Goal: Complete application form

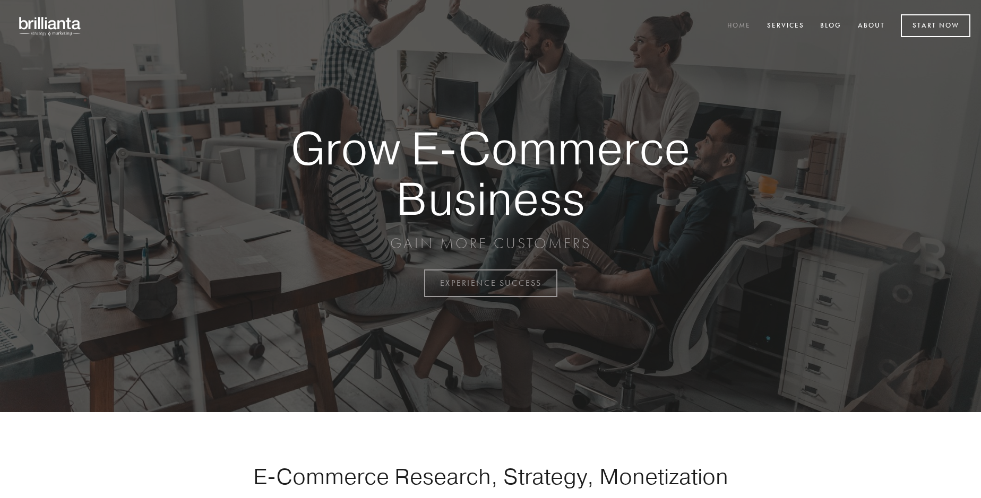
scroll to position [2782, 0]
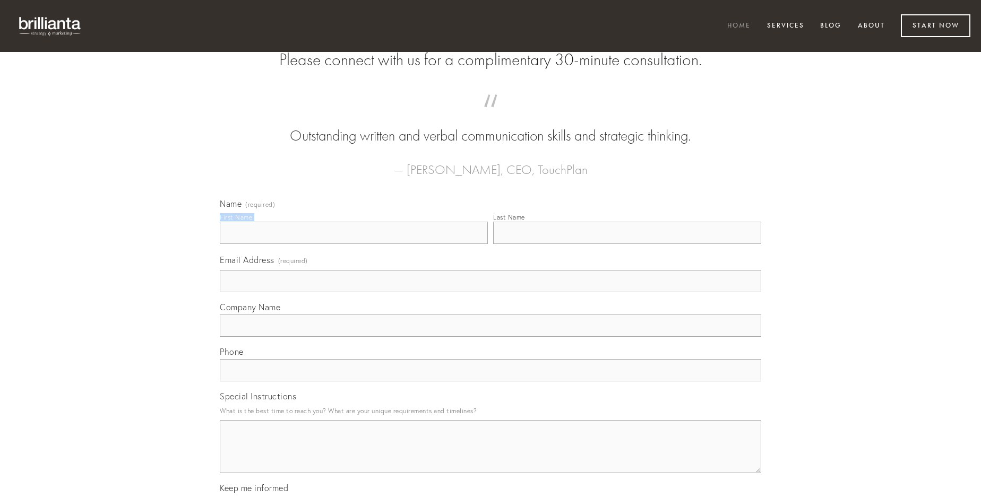
type input "[PERSON_NAME]"
click at [627, 244] on input "Last Name" at bounding box center [627, 233] width 268 height 22
type input "[PERSON_NAME]"
click at [490, 292] on input "Email Address (required)" at bounding box center [490, 281] width 541 height 22
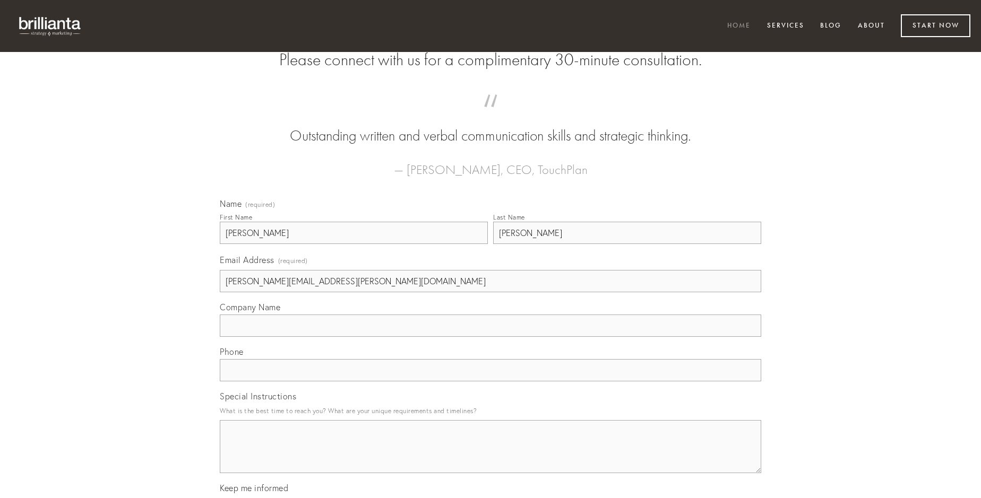
type input "[PERSON_NAME][EMAIL_ADDRESS][PERSON_NAME][DOMAIN_NAME]"
click at [490, 337] on input "Company Name" at bounding box center [490, 326] width 541 height 22
type input "cavus"
click at [490, 382] on input "text" at bounding box center [490, 370] width 541 height 22
click at [490, 456] on textarea "Special Instructions" at bounding box center [490, 446] width 541 height 53
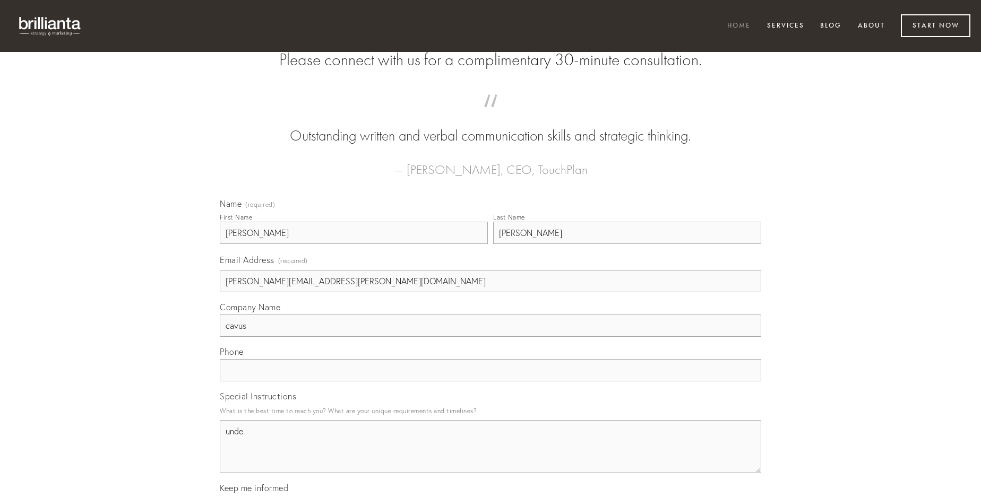
type textarea "unde"
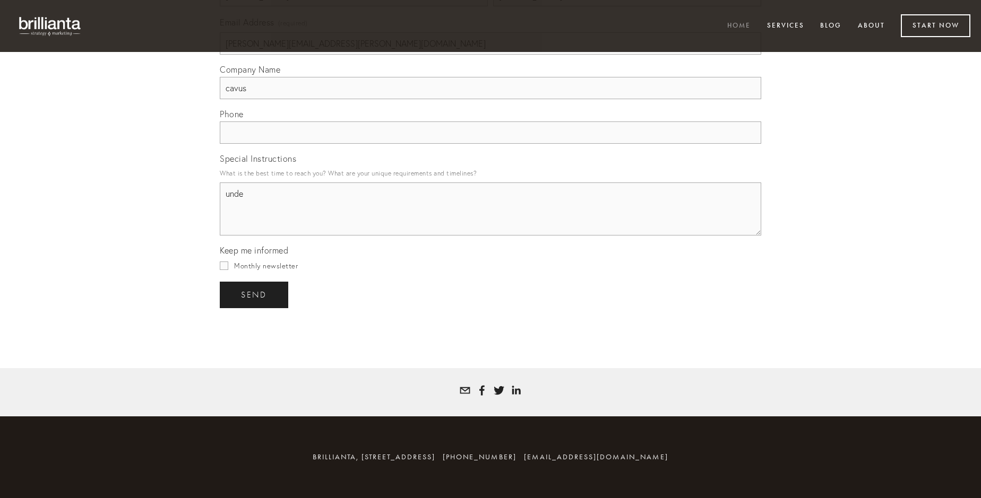
click at [255, 295] on span "send" at bounding box center [254, 295] width 26 height 10
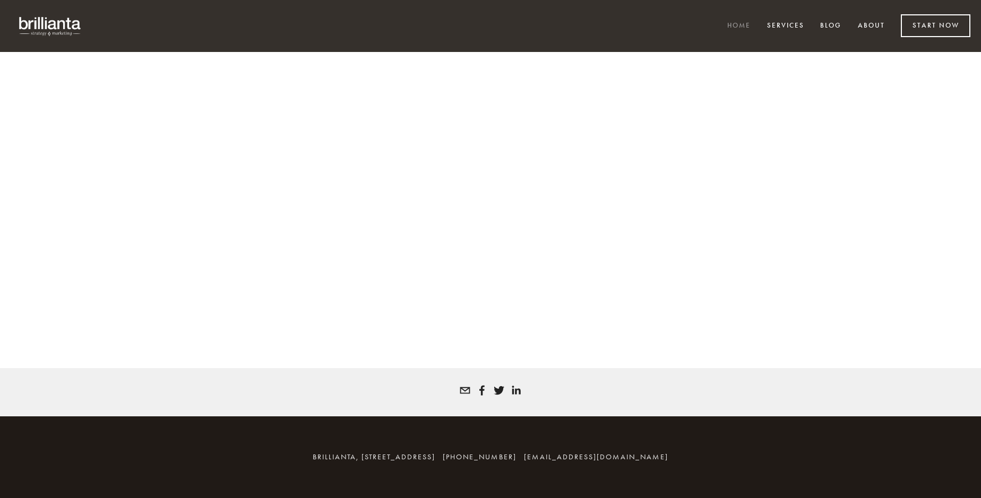
scroll to position [2768, 0]
